Goal: Task Accomplishment & Management: Understand process/instructions

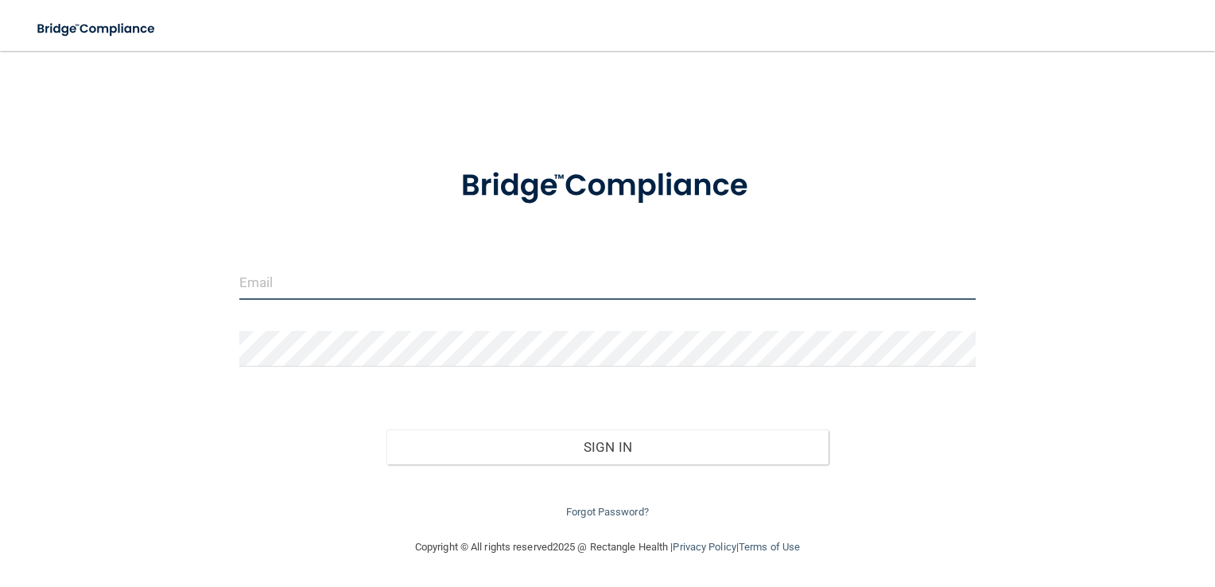
click at [334, 270] on input "email" at bounding box center [607, 282] width 737 height 36
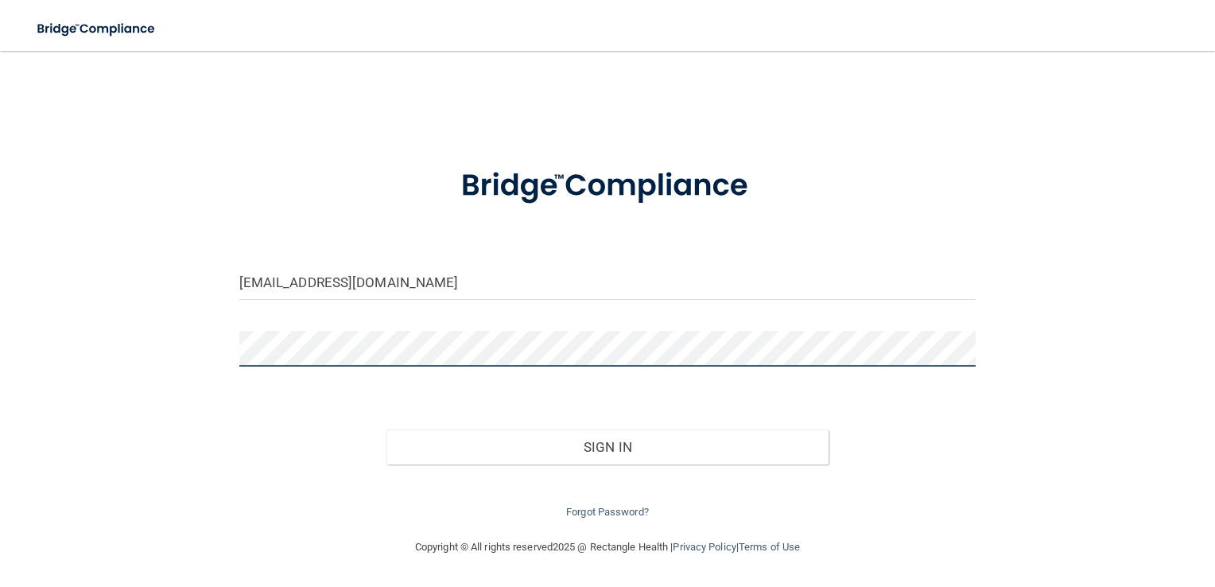
click at [386, 429] on button "Sign In" at bounding box center [607, 446] width 442 height 35
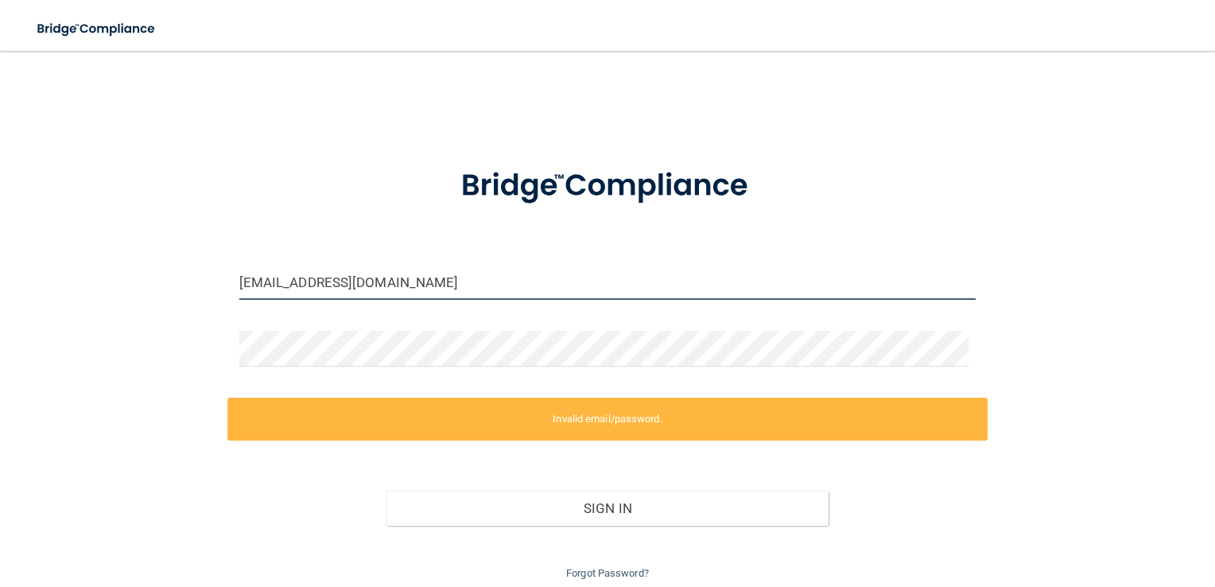
click at [379, 271] on input "[EMAIL_ADDRESS][DOMAIN_NAME]" at bounding box center [607, 282] width 737 height 36
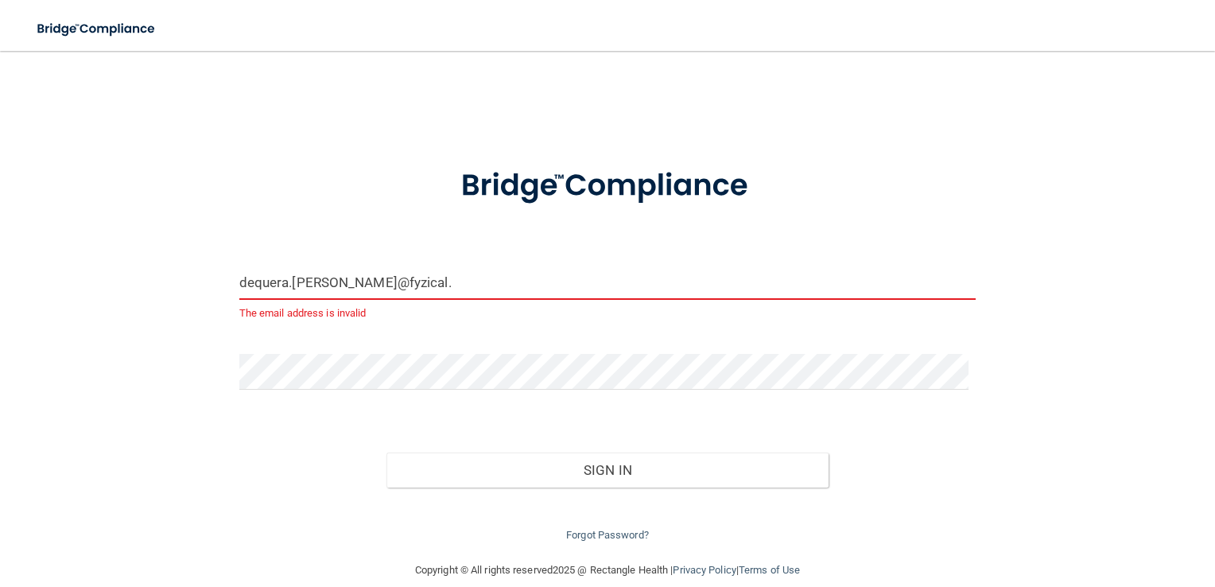
click at [386, 452] on button "Sign In" at bounding box center [607, 469] width 442 height 35
drag, startPoint x: 432, startPoint y: 278, endPoint x: 397, endPoint y: 345, distance: 75.4
click at [397, 345] on form "dequera.[PERSON_NAME]@fyzical. The email address is invalid Invalid email/passw…" at bounding box center [607, 345] width 737 height 398
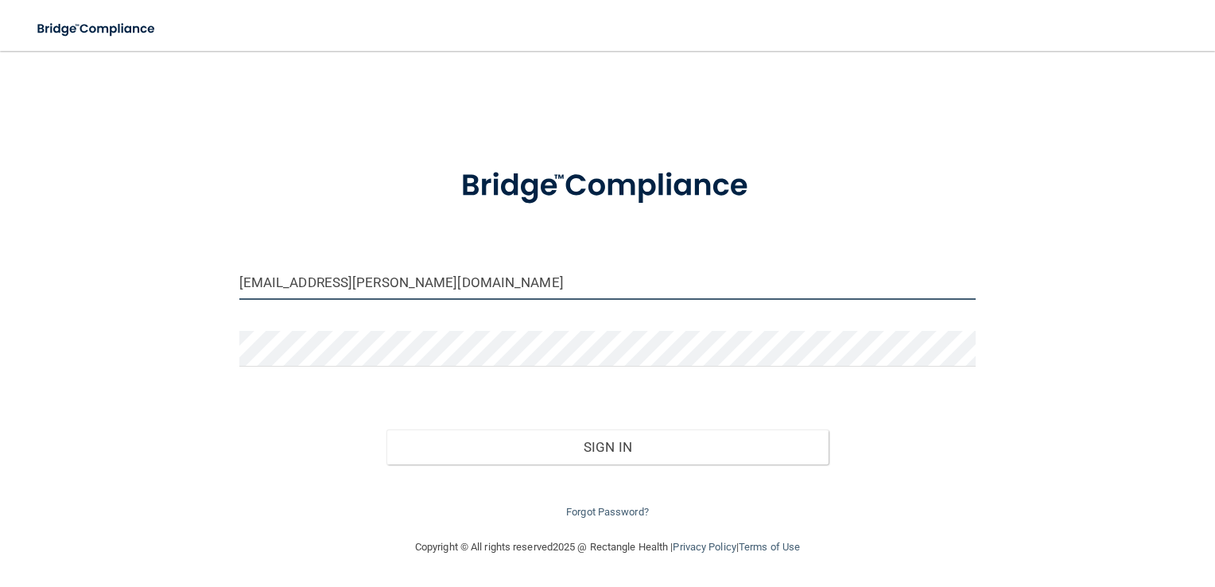
type input "[EMAIL_ADDRESS][PERSON_NAME][DOMAIN_NAME]"
click at [386, 429] on button "Sign In" at bounding box center [607, 446] width 442 height 35
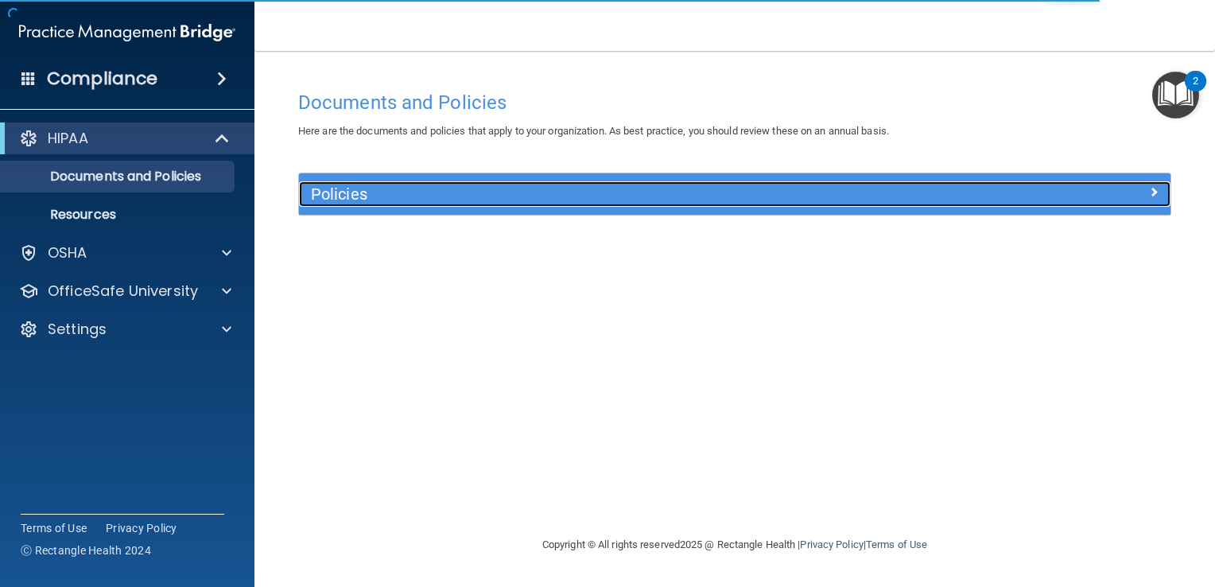
click at [417, 188] on h5 "Policies" at bounding box center [626, 193] width 630 height 17
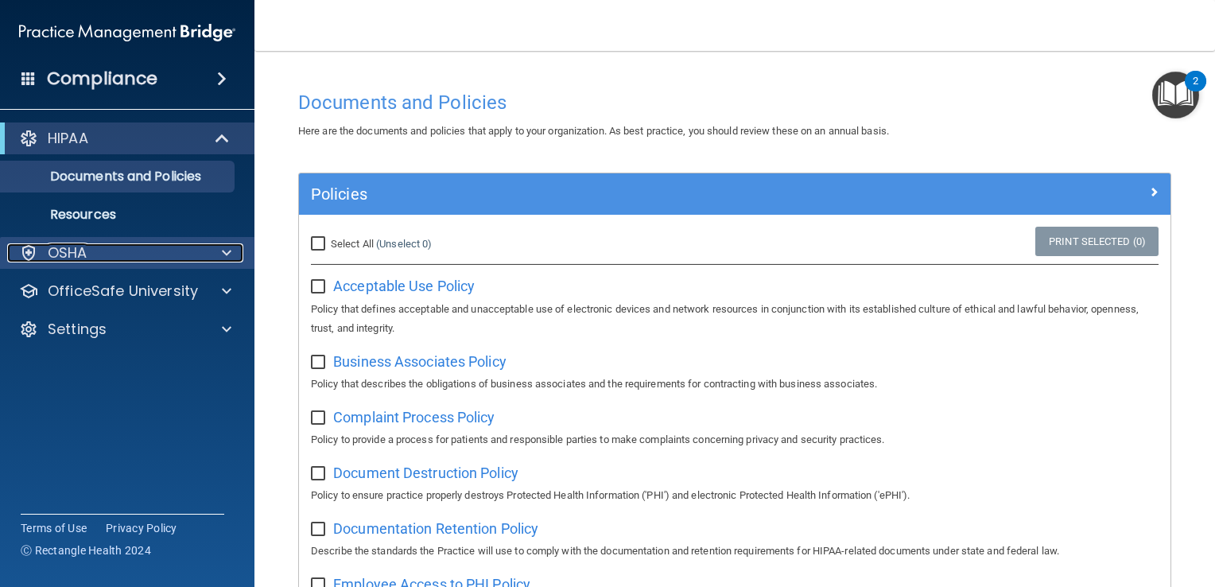
click at [111, 250] on div "OSHA" at bounding box center [105, 252] width 197 height 19
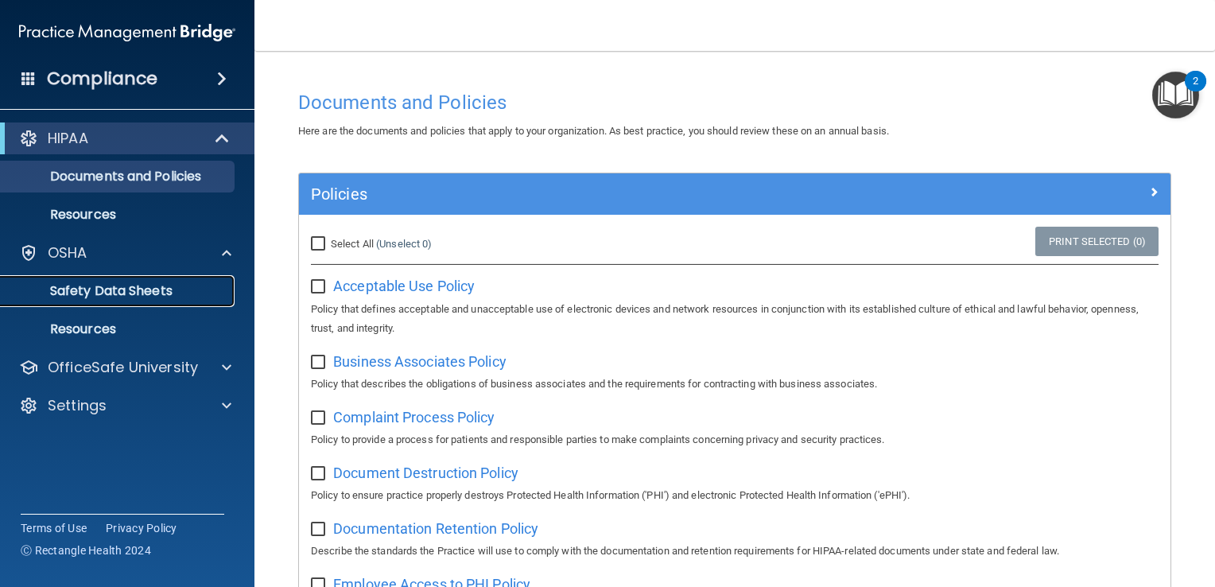
click at [114, 285] on p "Safety Data Sheets" at bounding box center [118, 291] width 217 height 16
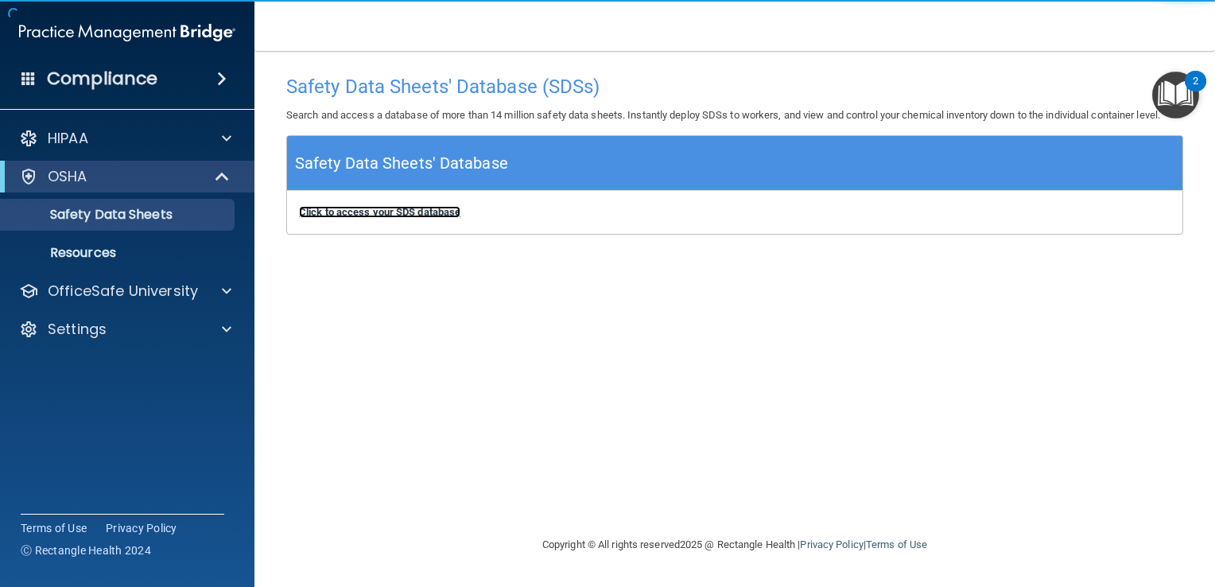
click at [378, 211] on b "Click to access your SDS database" at bounding box center [379, 212] width 161 height 12
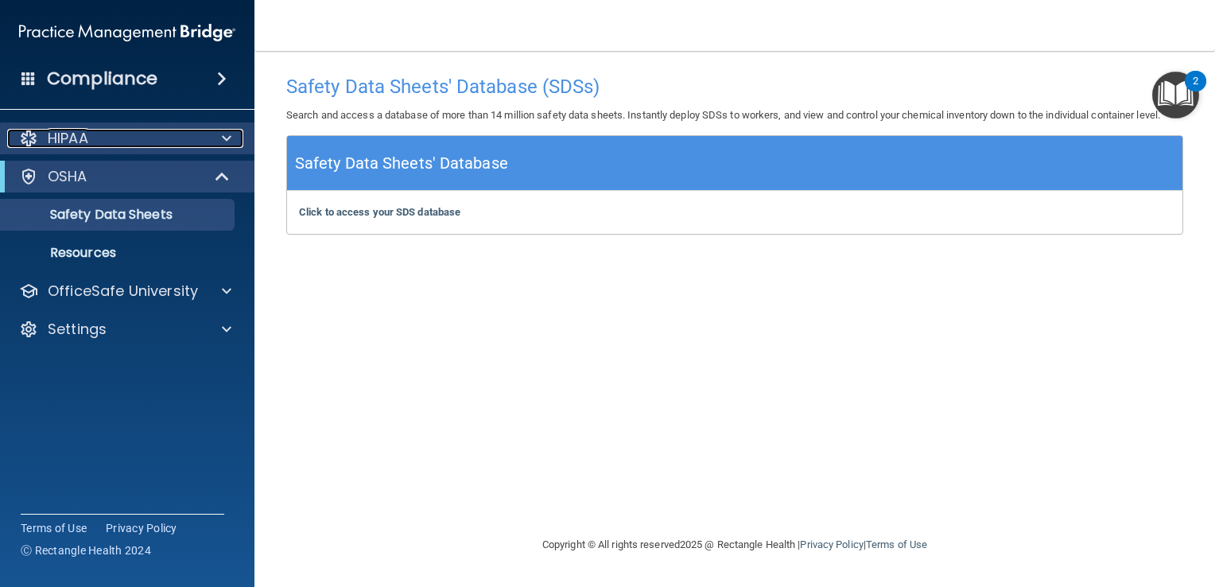
click at [122, 137] on div "HIPAA" at bounding box center [105, 138] width 197 height 19
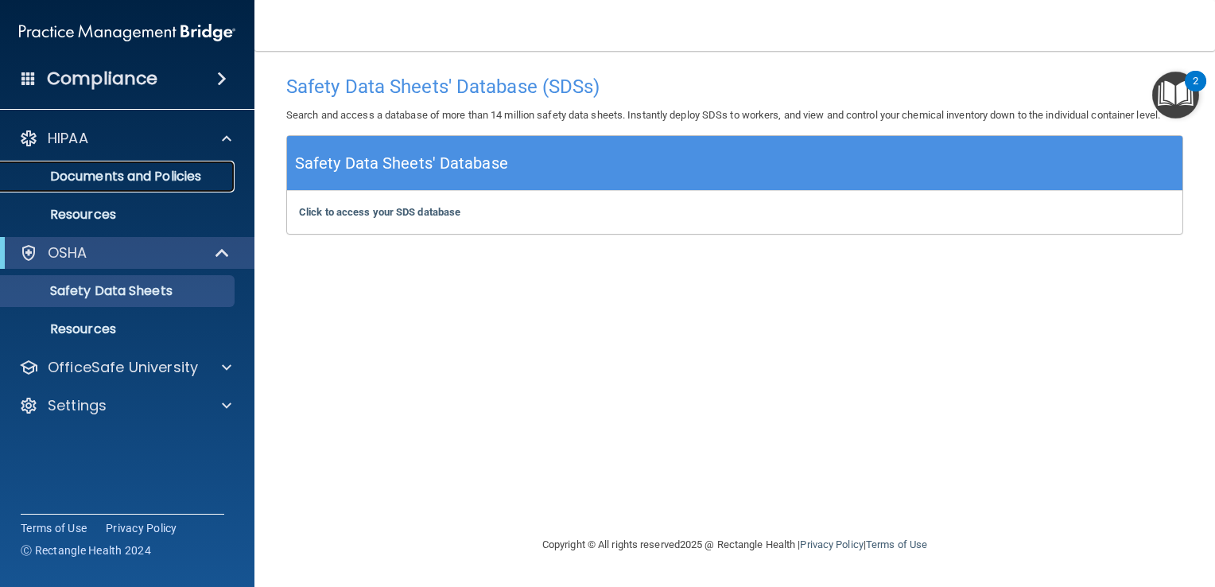
click at [98, 183] on p "Documents and Policies" at bounding box center [118, 177] width 217 height 16
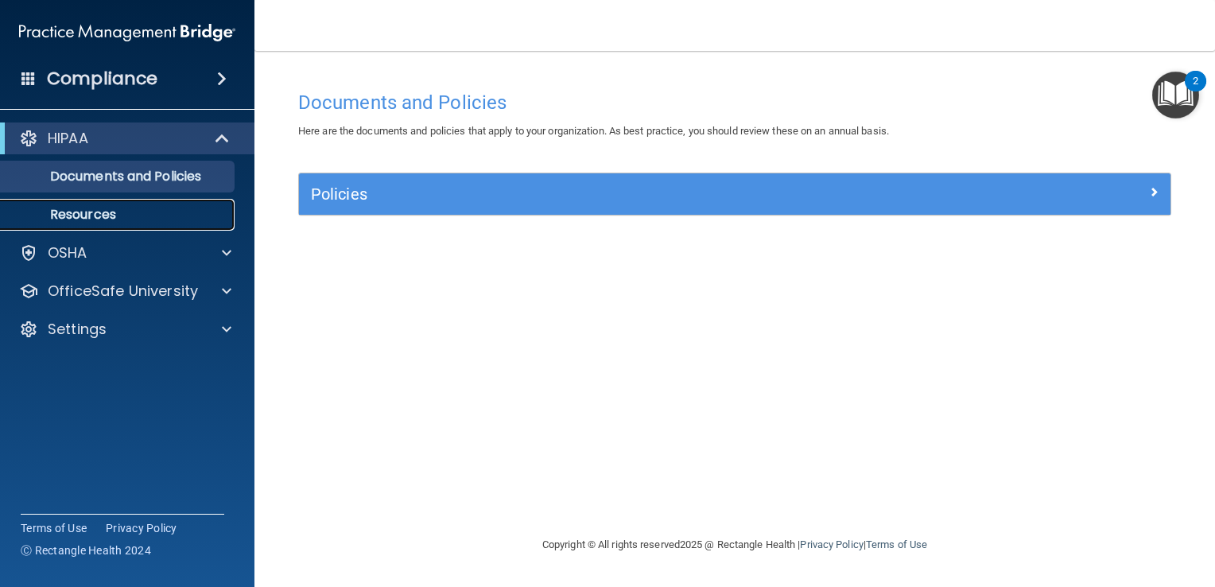
click at [89, 209] on p "Resources" at bounding box center [118, 215] width 217 height 16
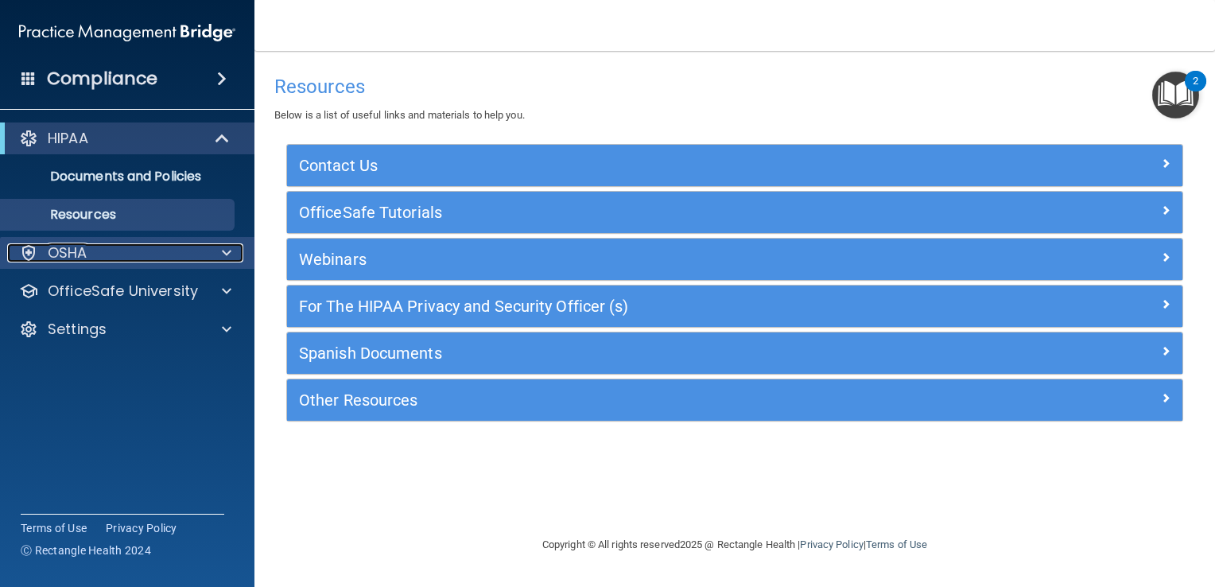
click at [79, 246] on p "OSHA" at bounding box center [68, 252] width 40 height 19
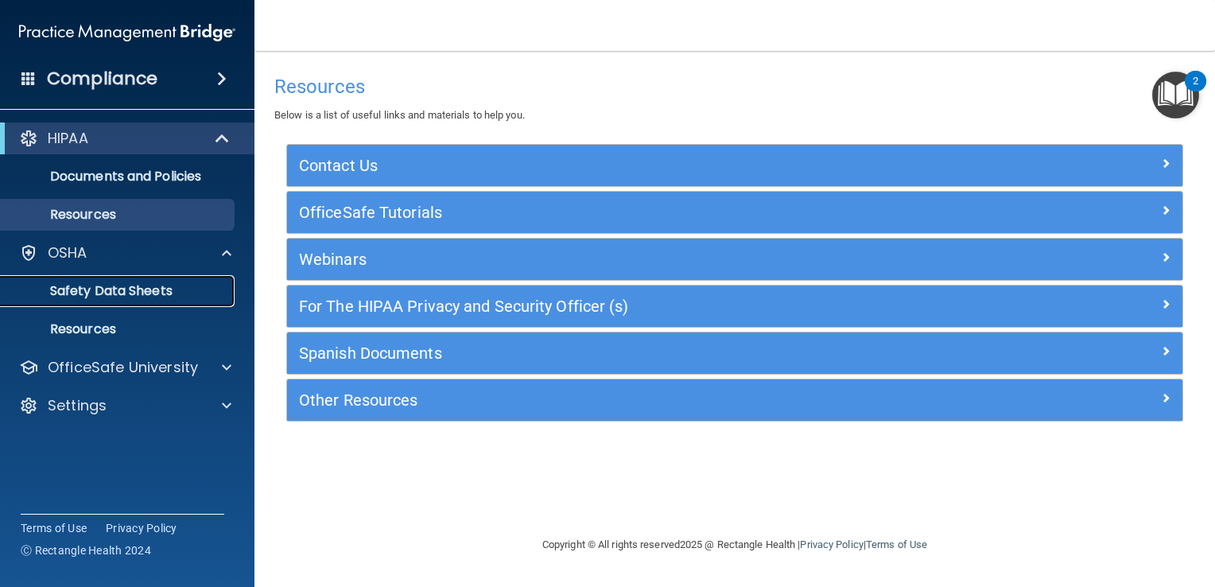
click at [79, 288] on p "Safety Data Sheets" at bounding box center [118, 291] width 217 height 16
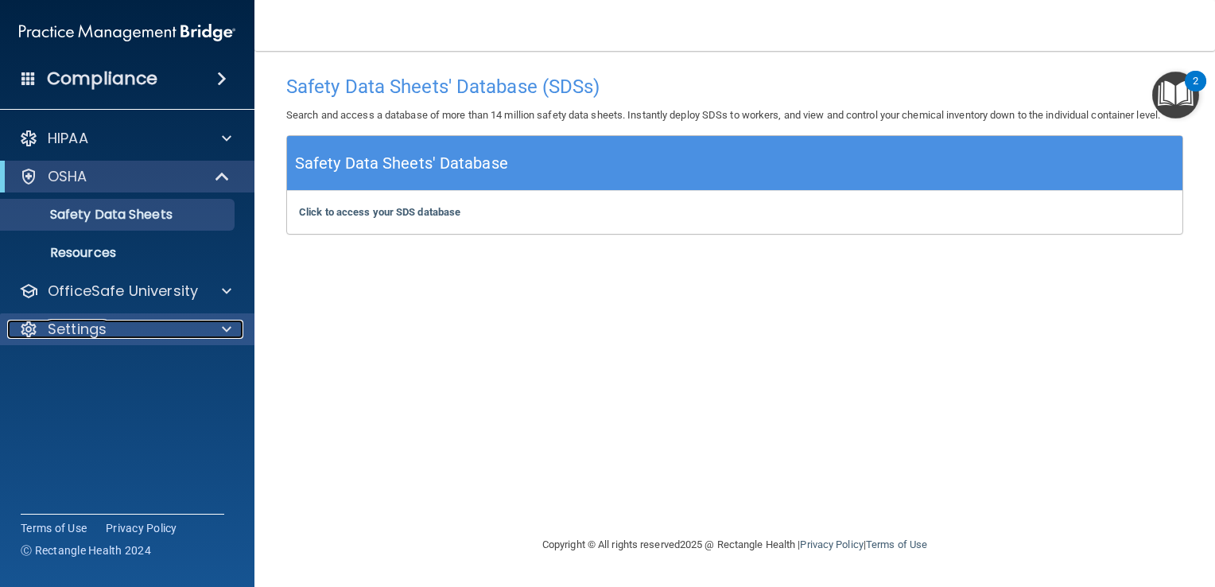
click at [77, 323] on p "Settings" at bounding box center [77, 329] width 59 height 19
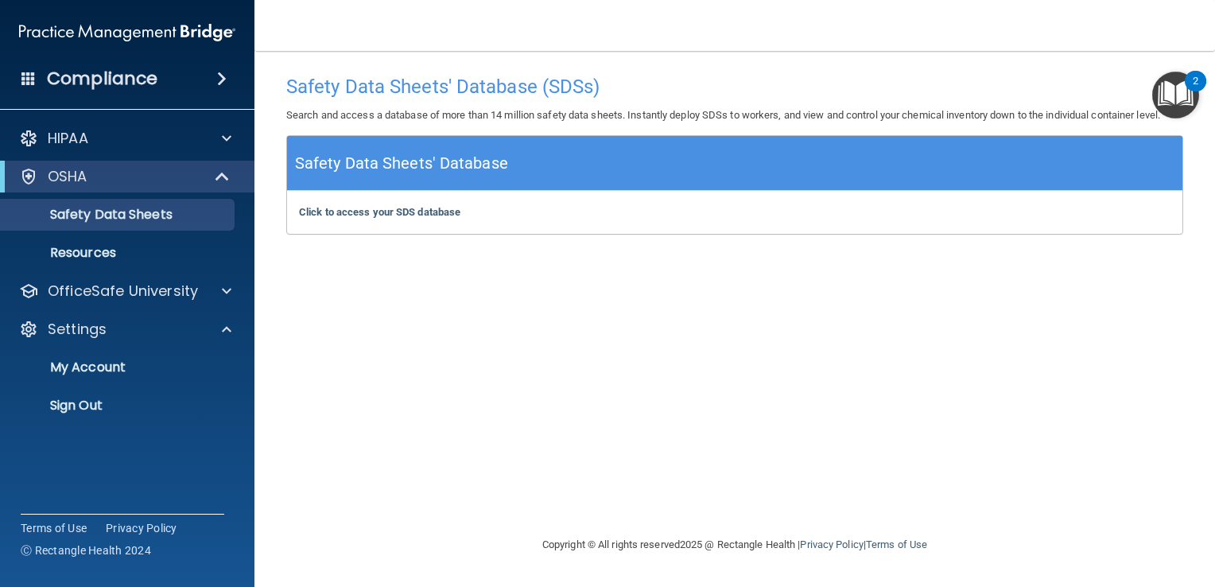
click at [132, 73] on h4 "Compliance" at bounding box center [102, 79] width 111 height 22
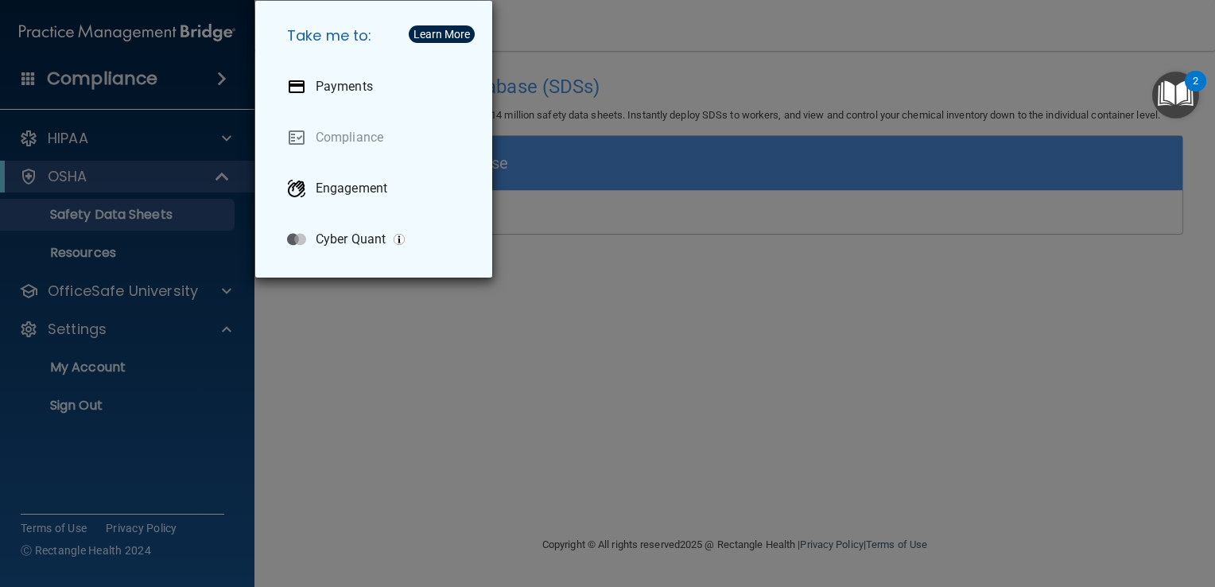
click at [188, 82] on div "Take me to: Payments Compliance Engagement Cyber Quant" at bounding box center [607, 293] width 1215 height 587
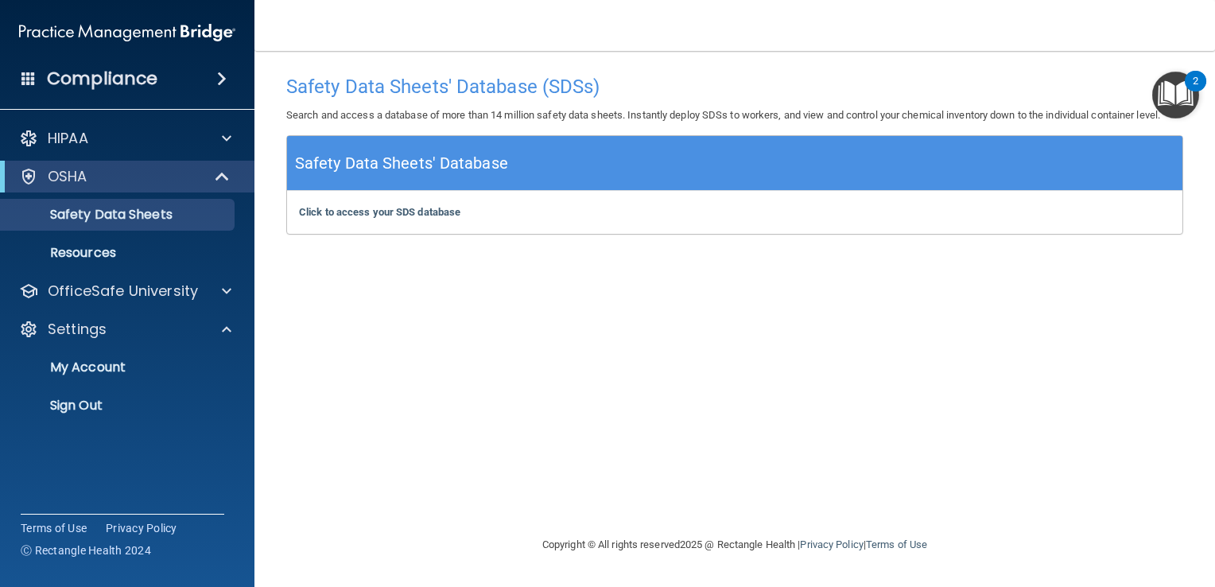
click at [192, 163] on div "OSHA" at bounding box center [127, 177] width 254 height 32
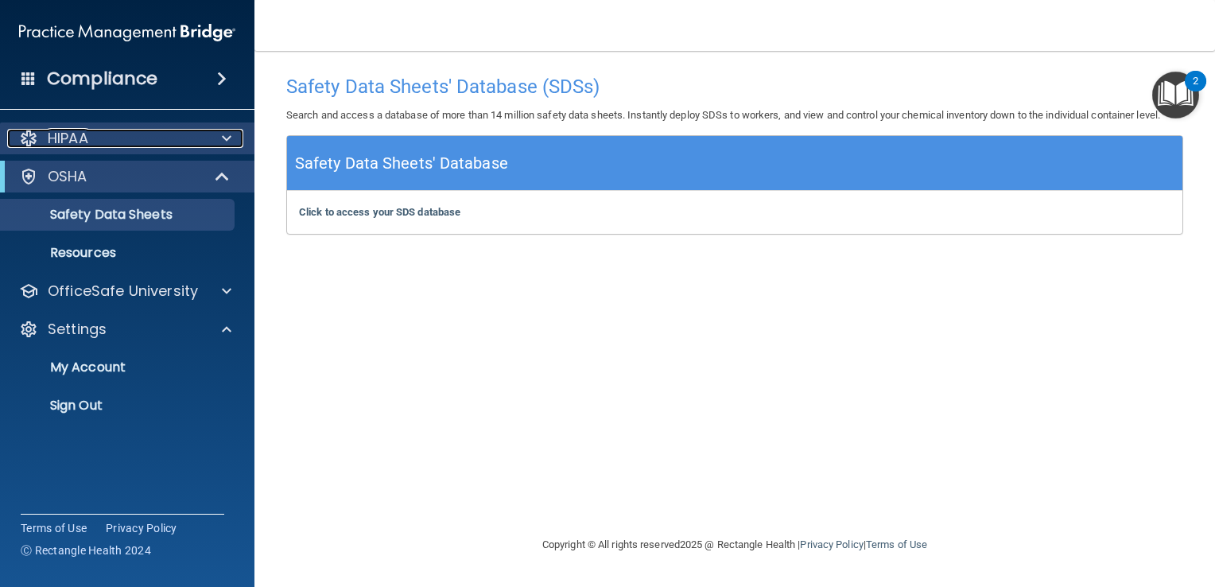
click at [172, 140] on div "HIPAA" at bounding box center [105, 138] width 197 height 19
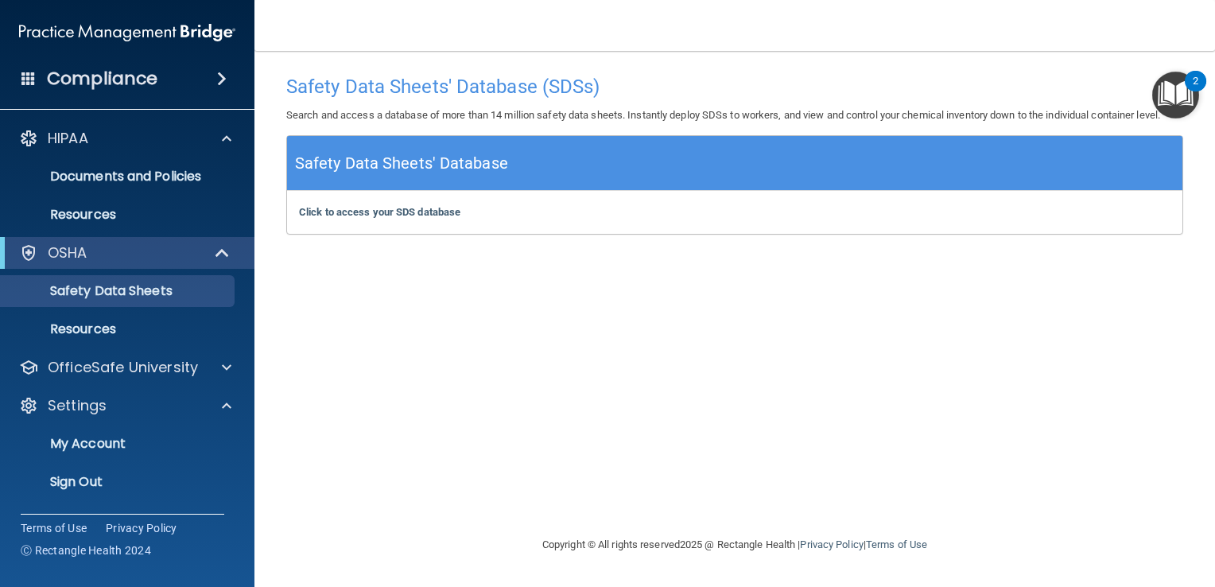
click at [1160, 91] on img "Open Resource Center, 2 new notifications" at bounding box center [1175, 95] width 47 height 47
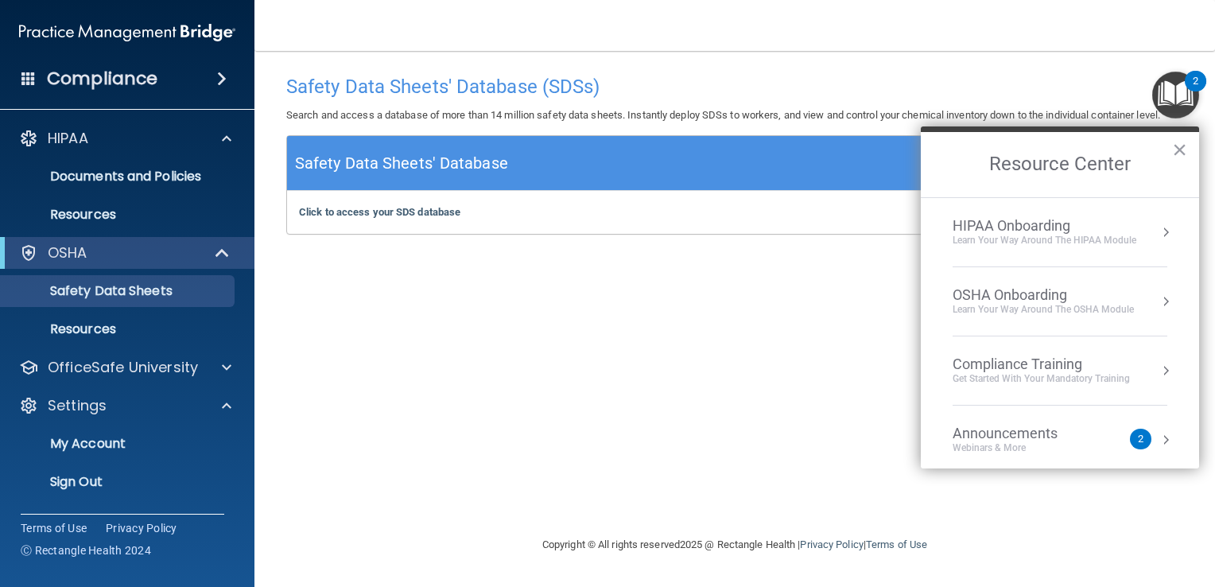
click at [1157, 369] on button "Resource Center" at bounding box center [1165, 371] width 16 height 16
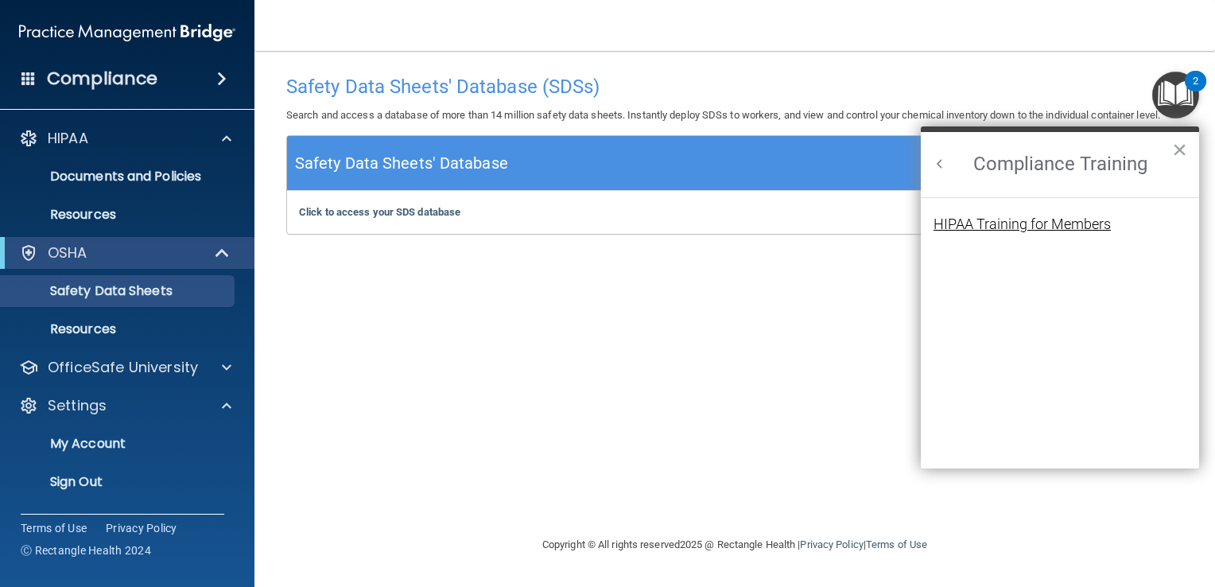
click at [1003, 221] on div "HIPAA Training for Members" at bounding box center [1021, 224] width 177 height 14
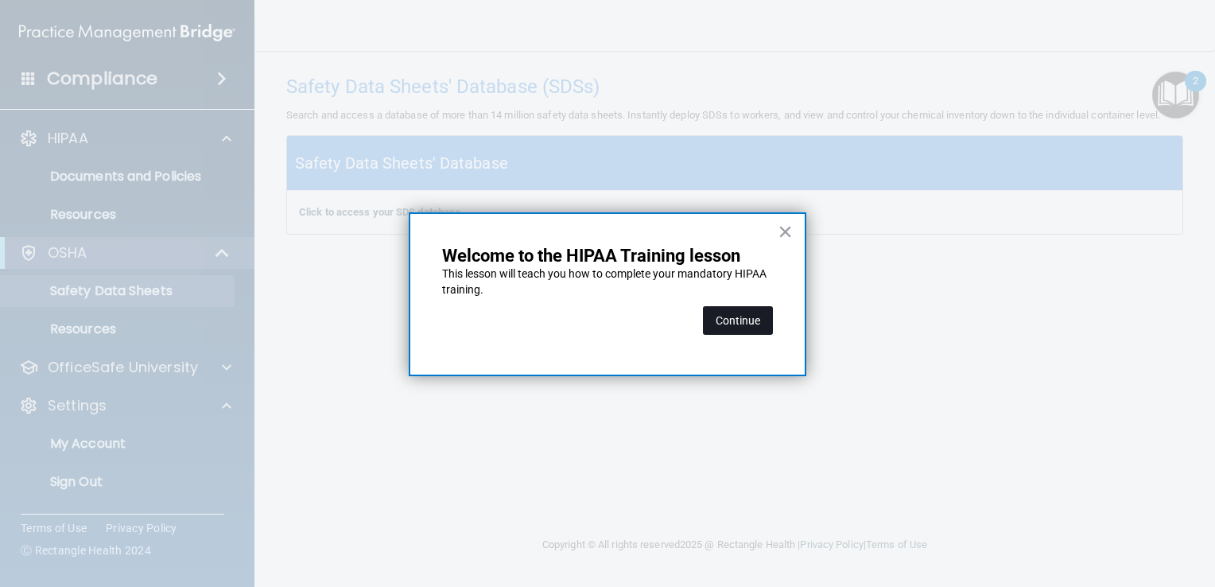
click at [737, 326] on button "Continue" at bounding box center [738, 320] width 70 height 29
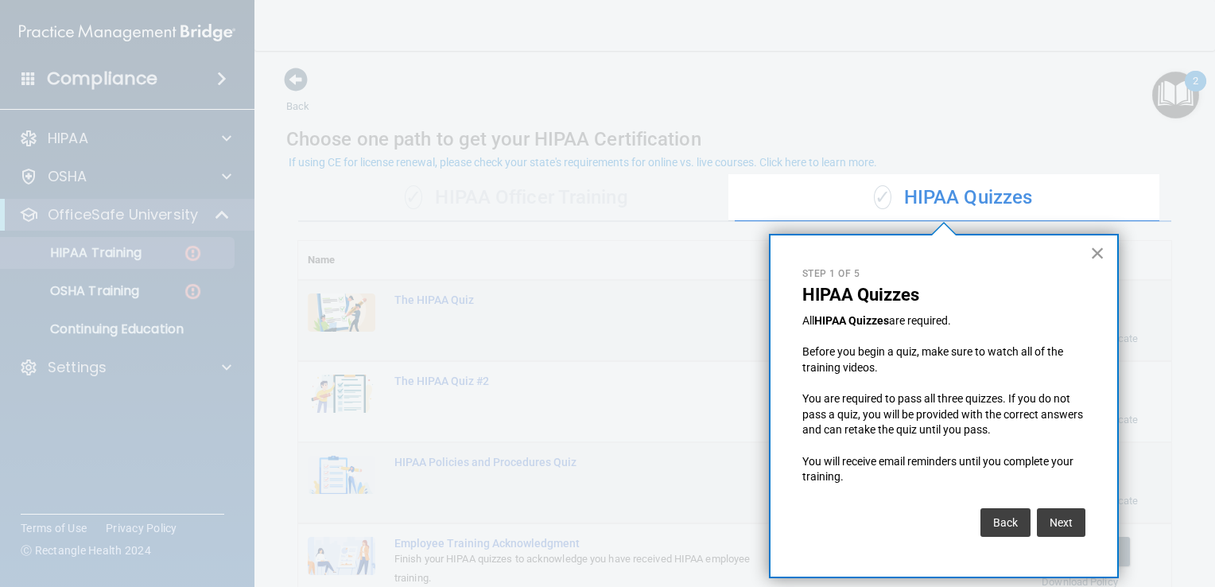
click at [1093, 251] on button "×" at bounding box center [1097, 252] width 15 height 25
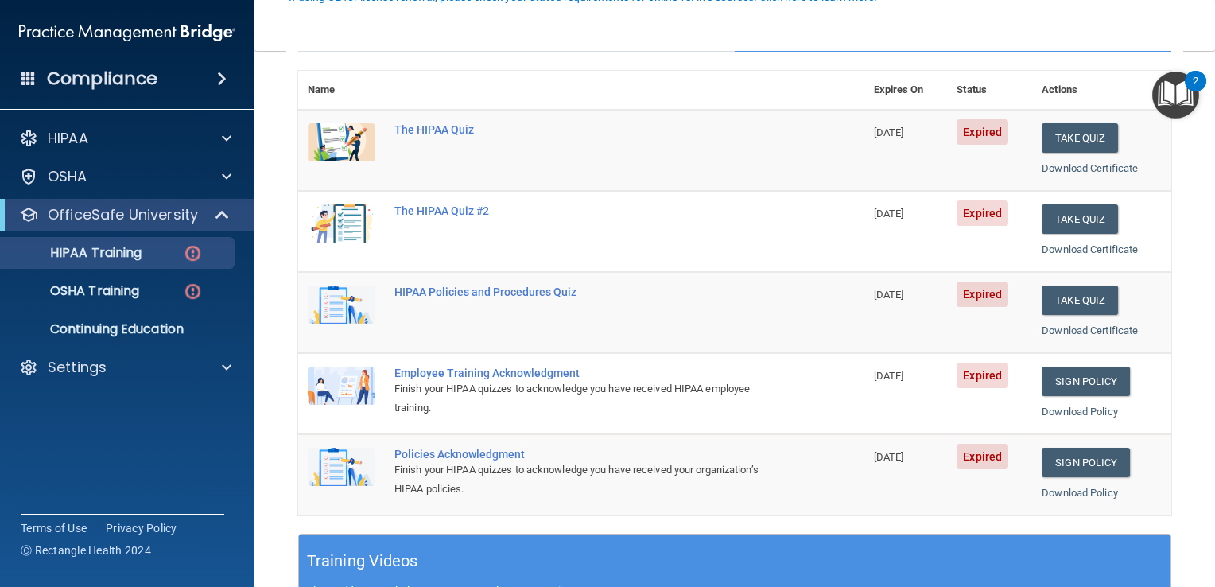
scroll to position [171, 0]
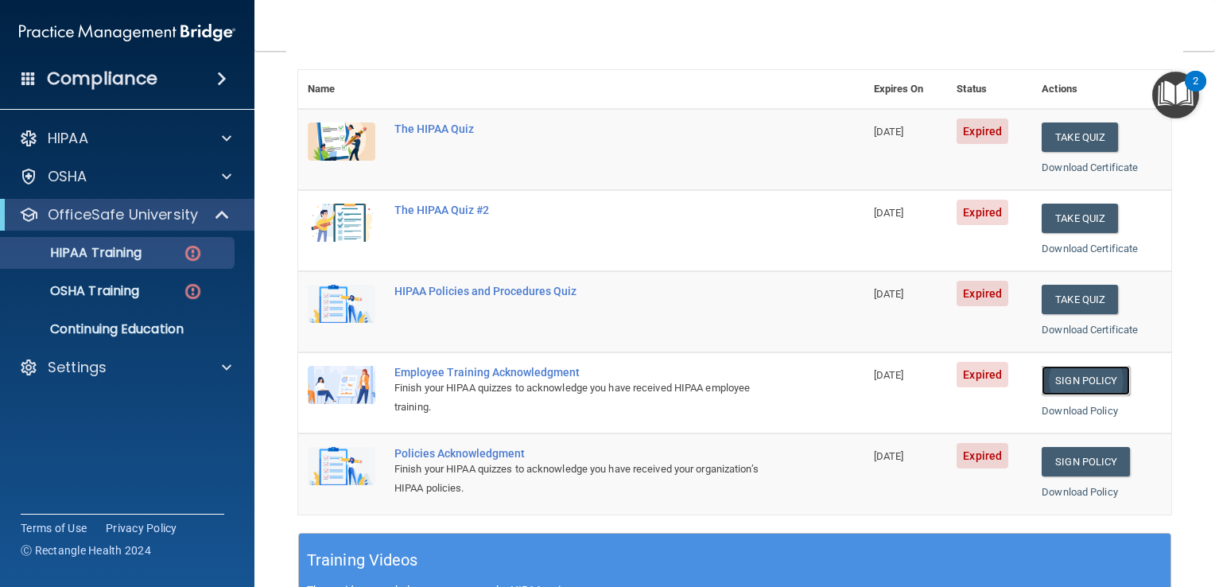
click at [1068, 377] on link "Sign Policy" at bounding box center [1085, 380] width 88 height 29
